Goal: Information Seeking & Learning: Learn about a topic

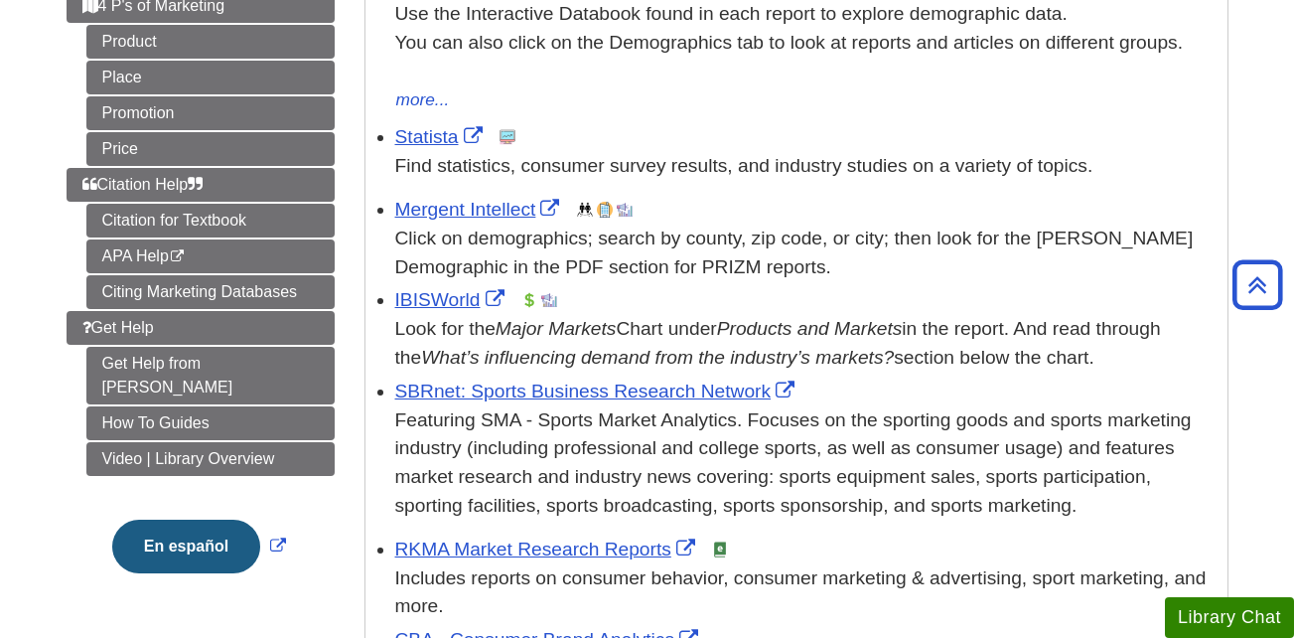
scroll to position [462, 0]
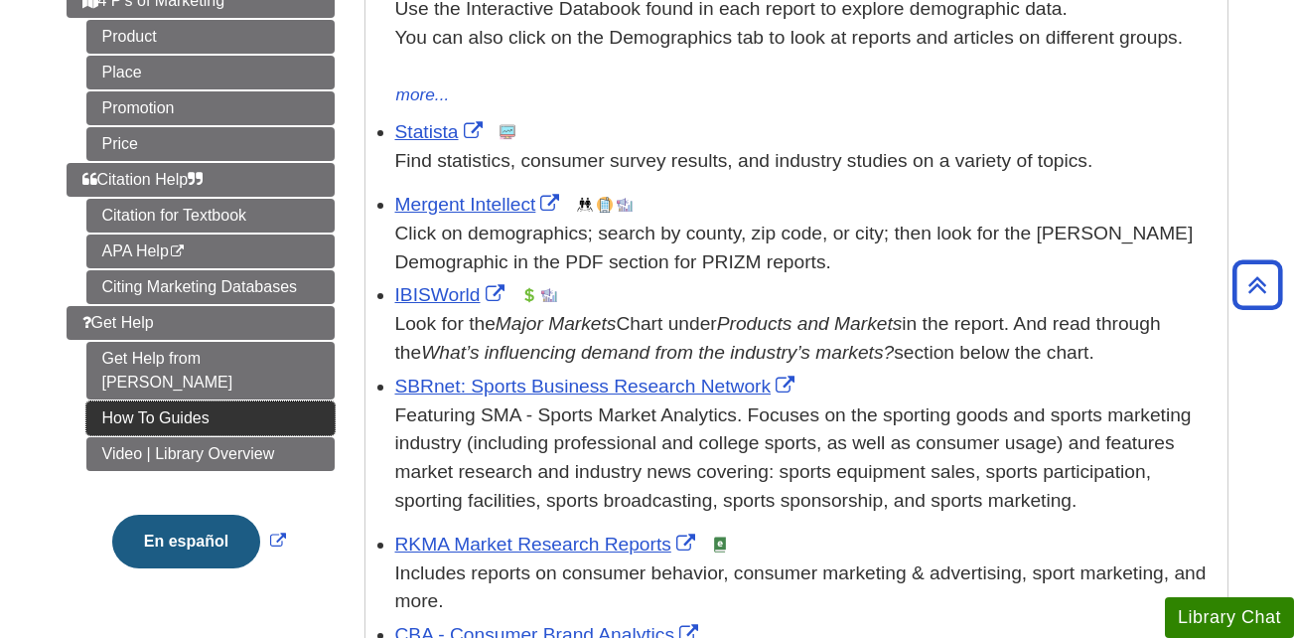
click at [222, 401] on link "How To Guides" at bounding box center [210, 418] width 248 height 34
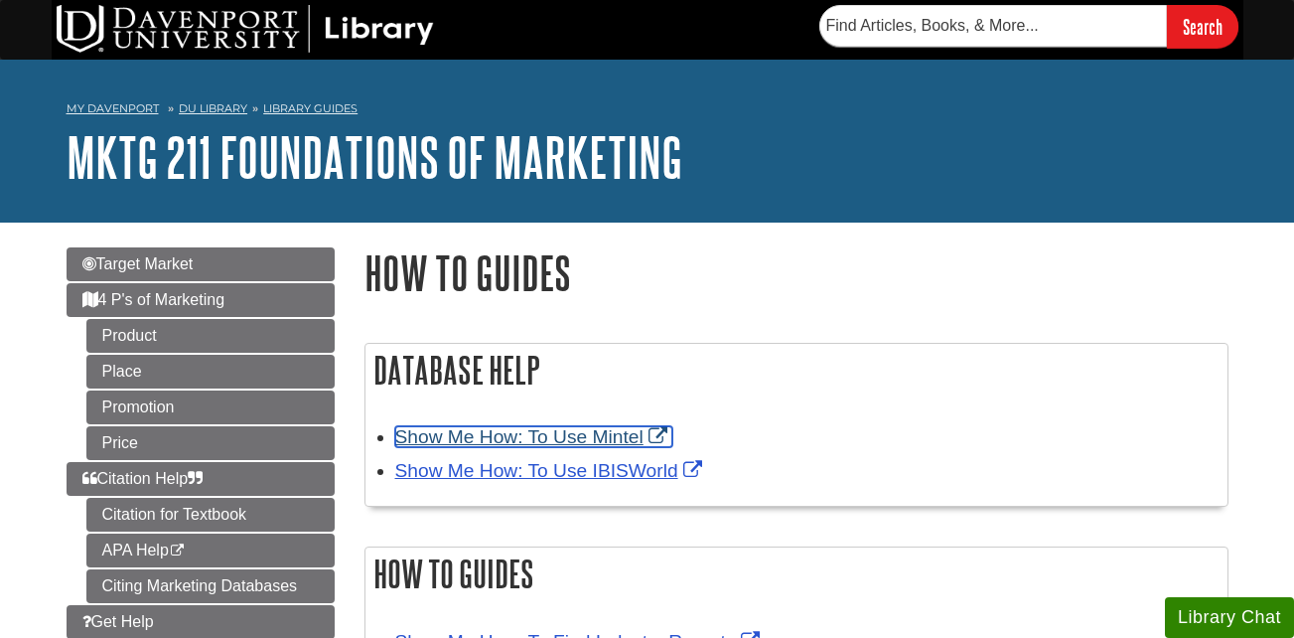
click at [544, 440] on link "Show Me How: To Use Mintel" at bounding box center [533, 436] width 277 height 21
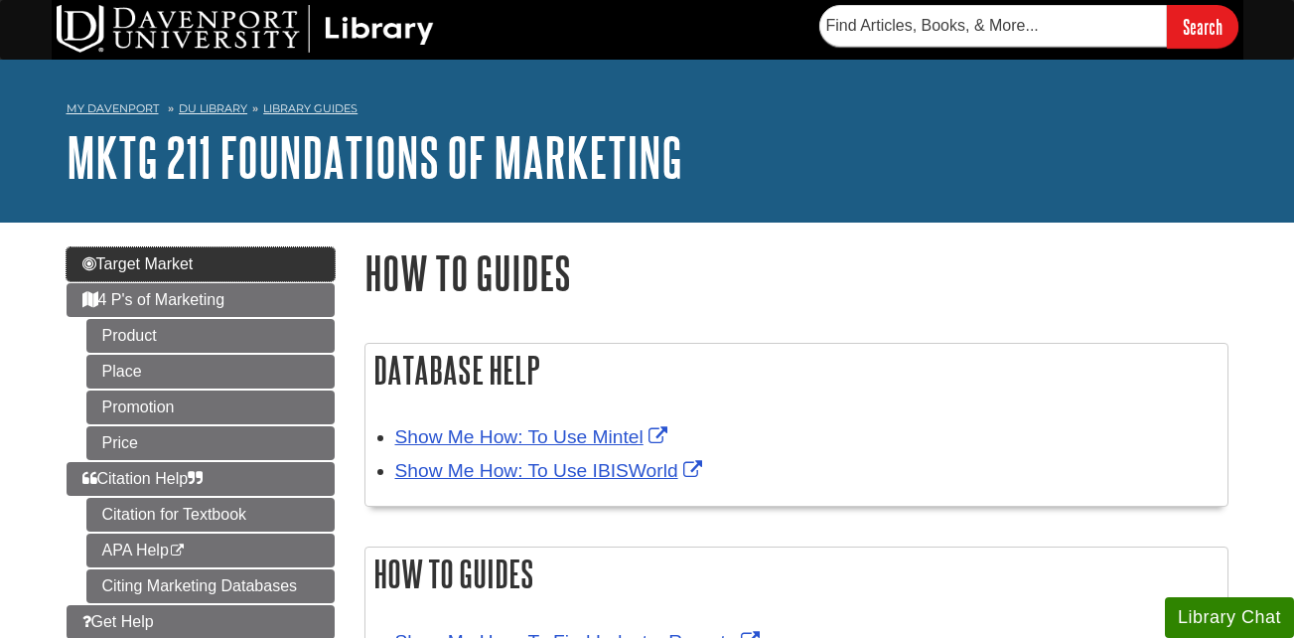
click at [280, 264] on link "Target Market" at bounding box center [201, 264] width 268 height 34
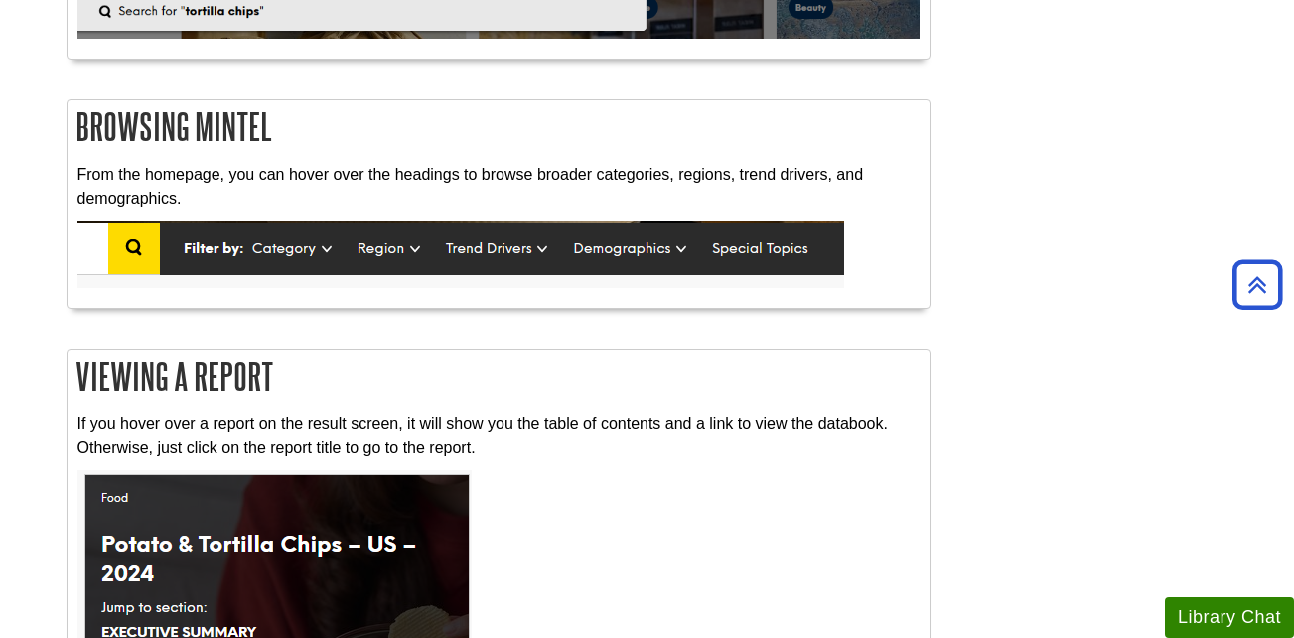
scroll to position [1232, 0]
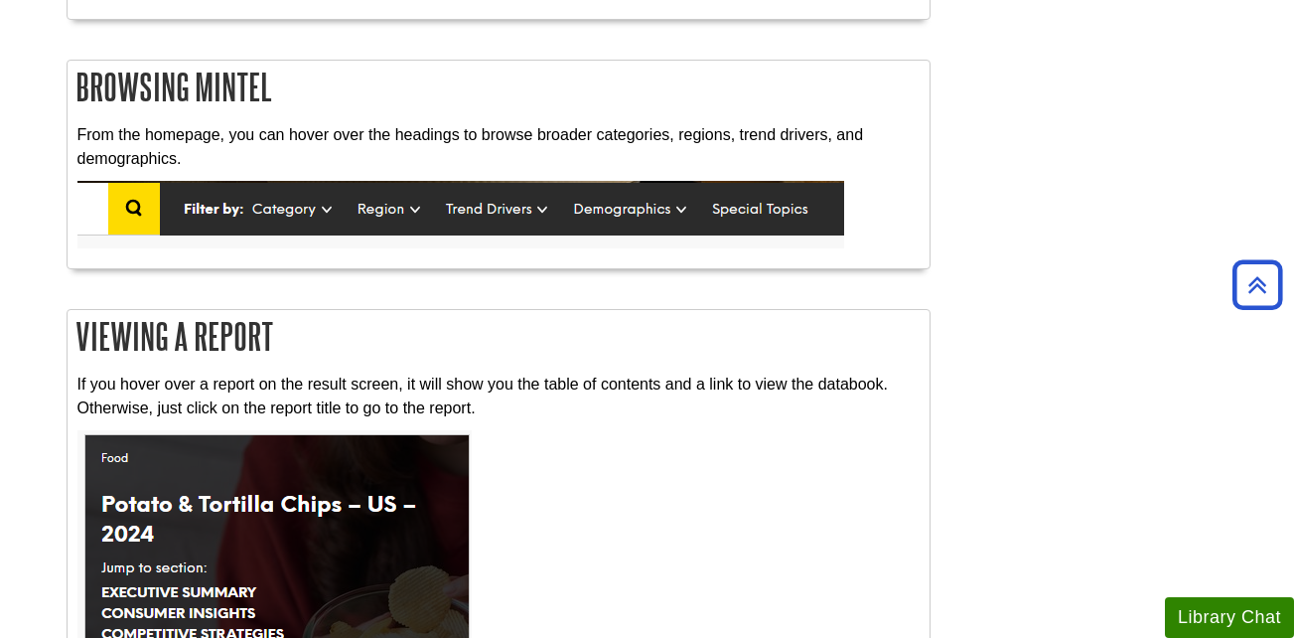
drag, startPoint x: 0, startPoint y: 0, endPoint x: 544, endPoint y: 439, distance: 699.3
drag, startPoint x: 544, startPoint y: 439, endPoint x: 525, endPoint y: 561, distance: 123.6
click at [525, 561] on p at bounding box center [498, 632] width 842 height 405
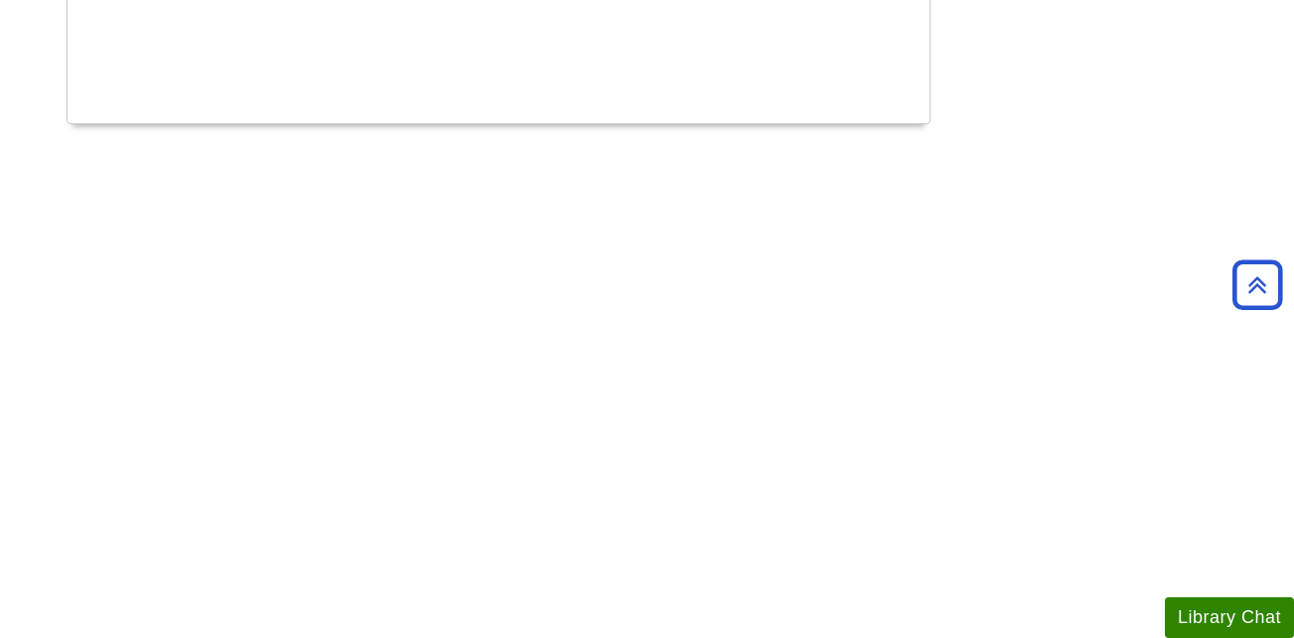
scroll to position [2543, 0]
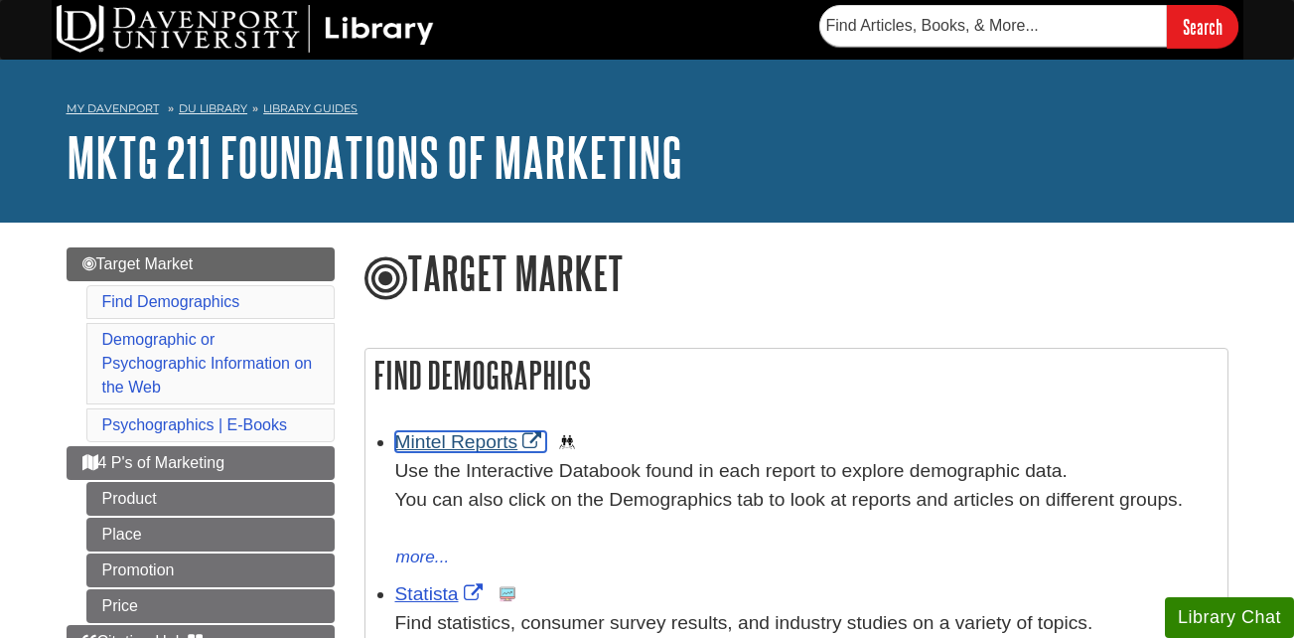
click at [496, 438] on link "Mintel Reports" at bounding box center [471, 441] width 152 height 21
